Goal: Use online tool/utility: Use online tool/utility

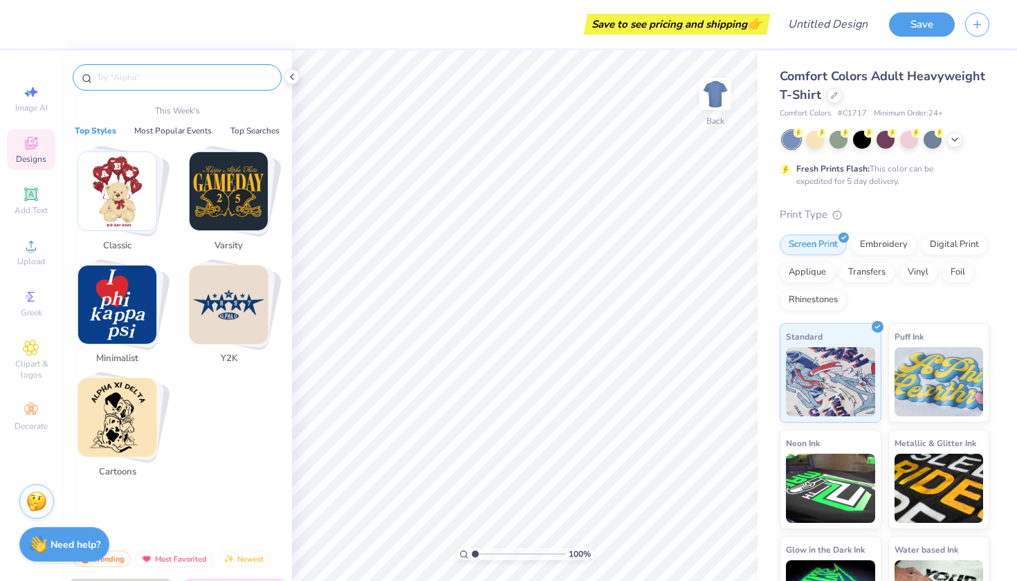
click at [197, 82] on input "text" at bounding box center [184, 78] width 177 height 14
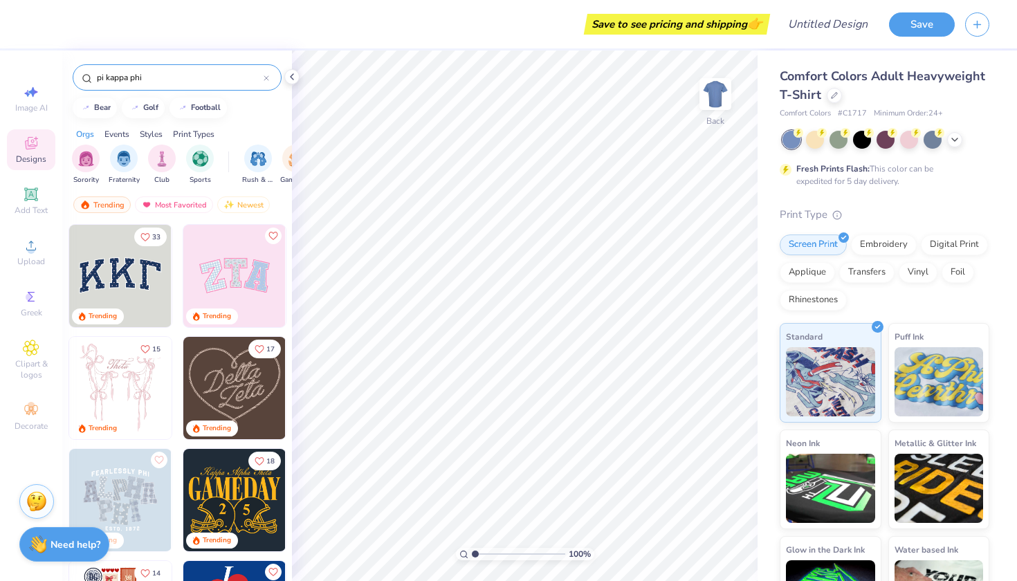
type input "pi kappa phi"
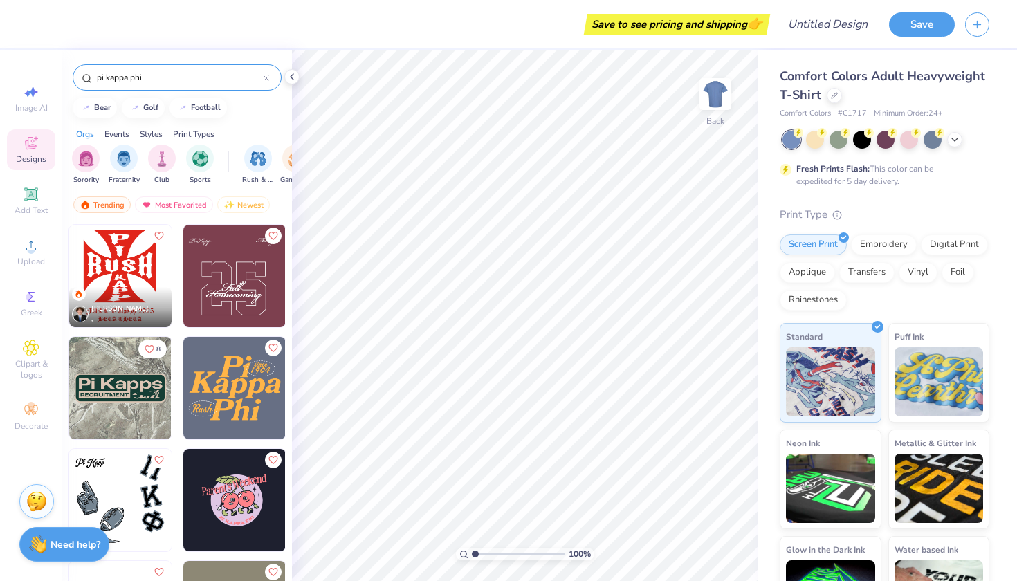
drag, startPoint x: 165, startPoint y: 84, endPoint x: 28, endPoint y: 76, distance: 137.9
click at [28, 76] on div "Save to see pricing and shipping 👉 Design Title Save Image AI Designs Add Text …" at bounding box center [508, 290] width 1017 height 581
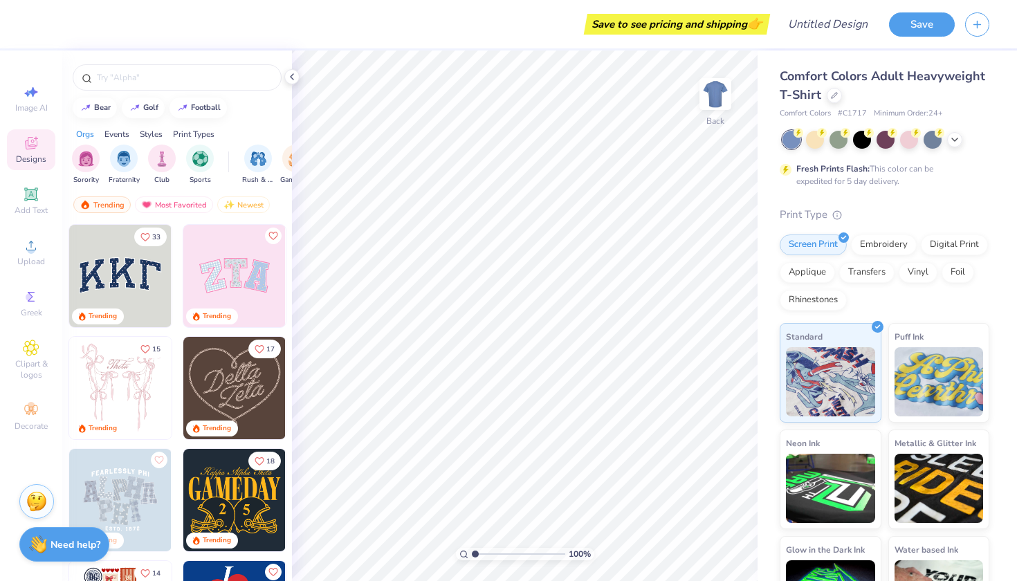
click at [129, 276] on img at bounding box center [120, 276] width 102 height 102
click at [221, 294] on img at bounding box center [234, 276] width 102 height 102
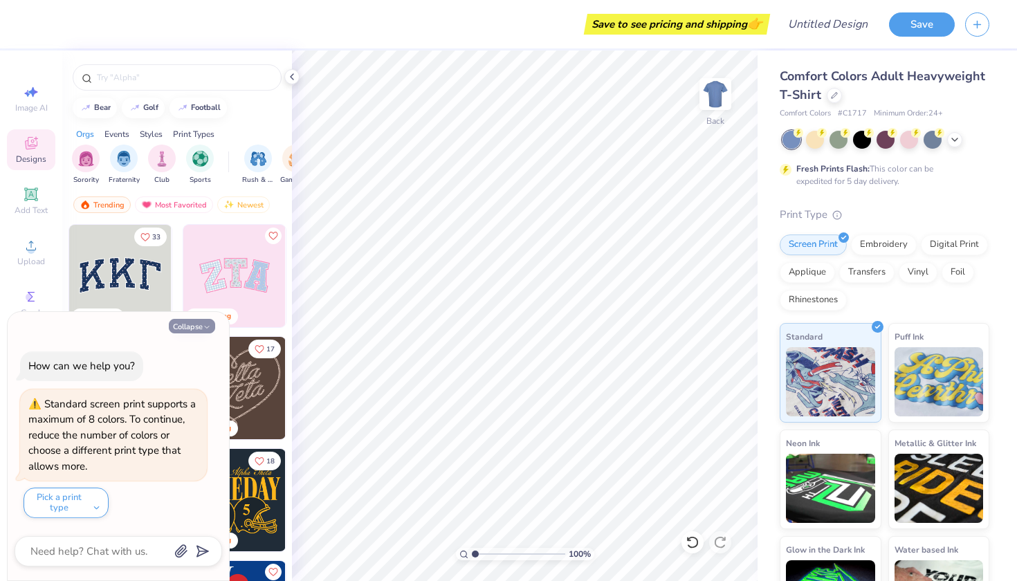
click at [205, 325] on button "Collapse" at bounding box center [192, 326] width 46 height 15
type textarea "x"
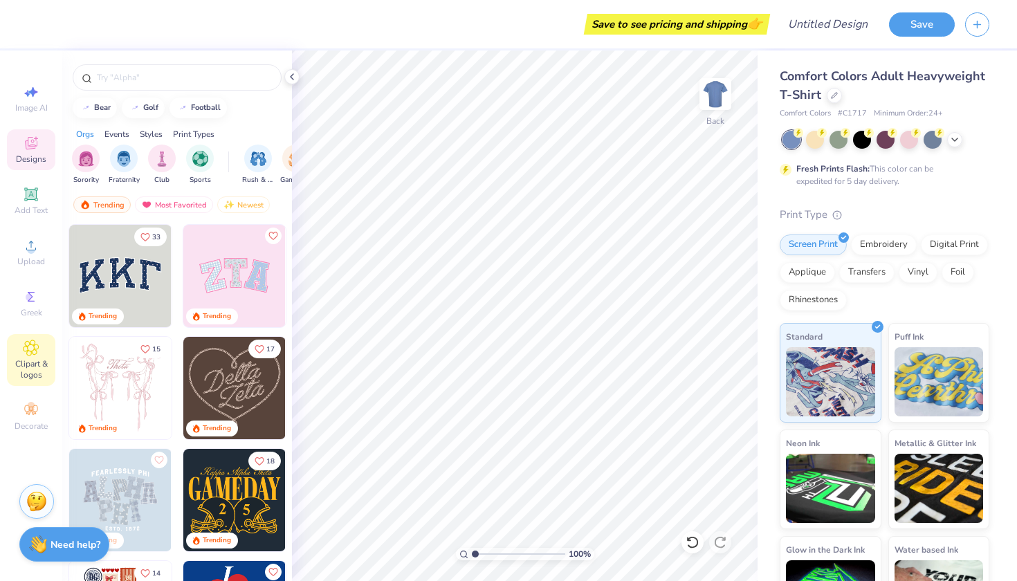
click at [42, 363] on span "Clipart & logos" at bounding box center [31, 369] width 48 height 22
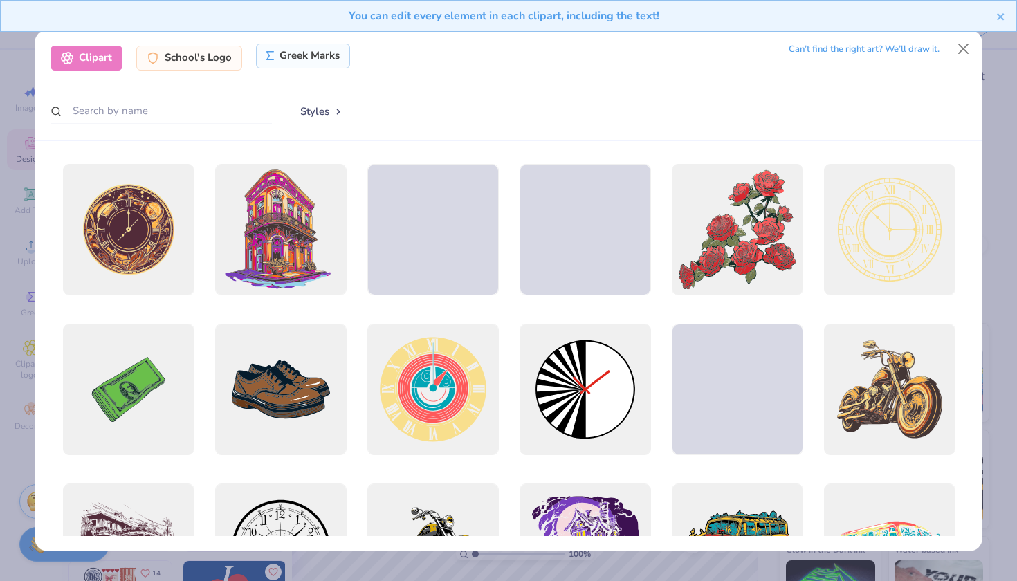
click at [280, 58] on div "Greek Marks" at bounding box center [303, 56] width 95 height 25
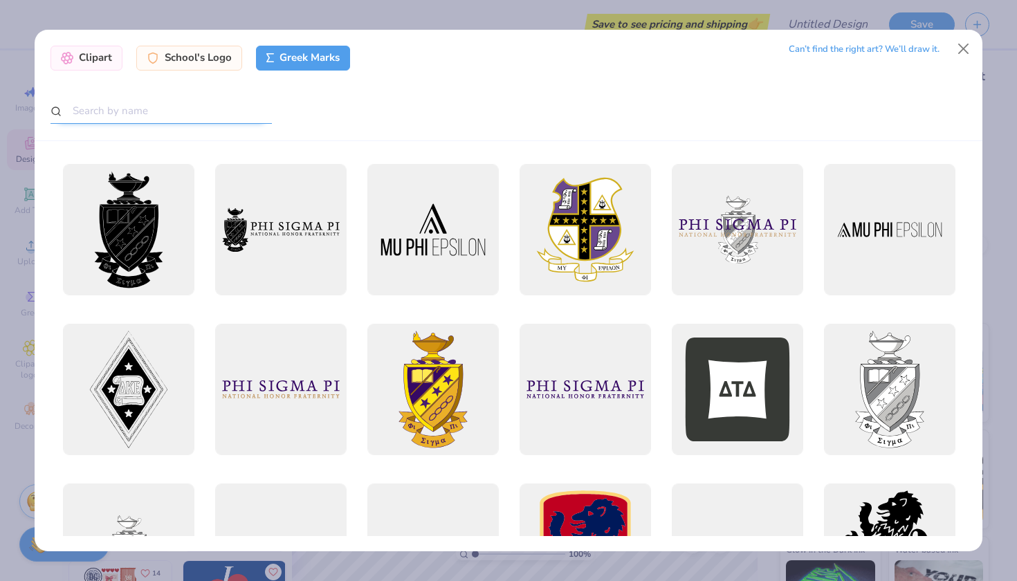
click at [186, 120] on input "text" at bounding box center [161, 111] width 221 height 26
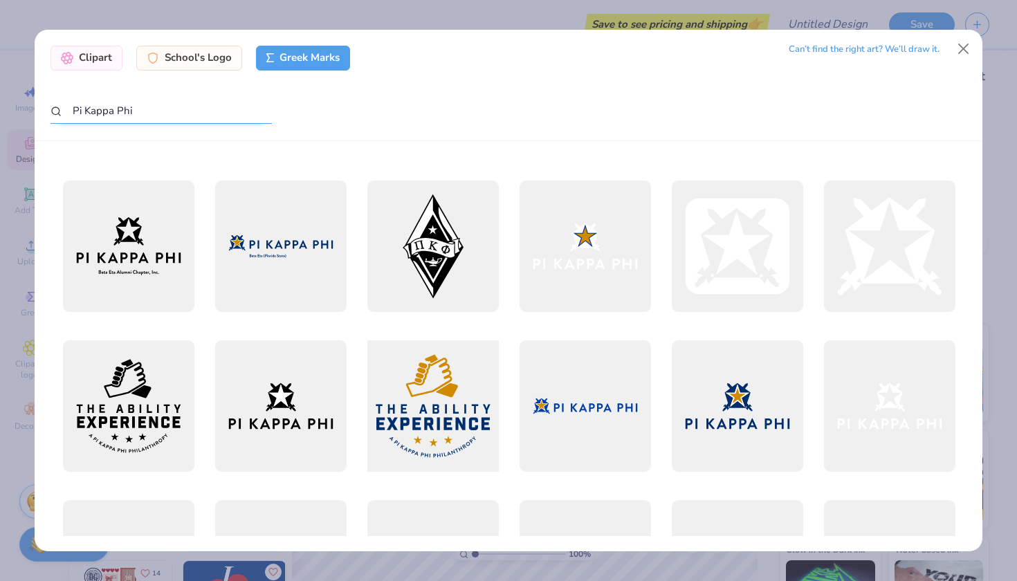
scroll to position [467, 0]
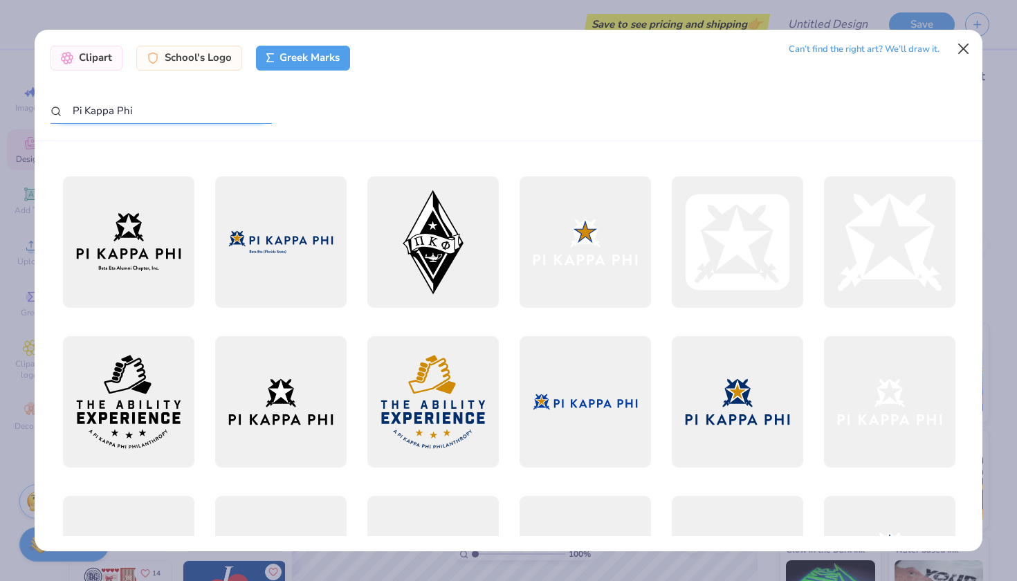
type input "Pi Kappa Phi"
click at [962, 51] on button "Close" at bounding box center [964, 49] width 26 height 26
